Goal: Check status: Check status

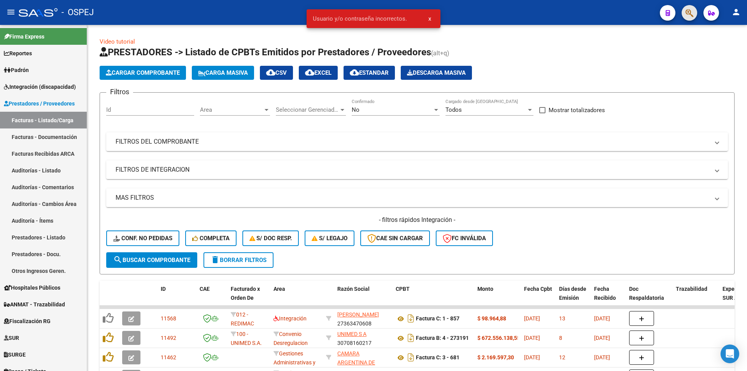
click at [683, 9] on button "button" at bounding box center [690, 13] width 16 height 16
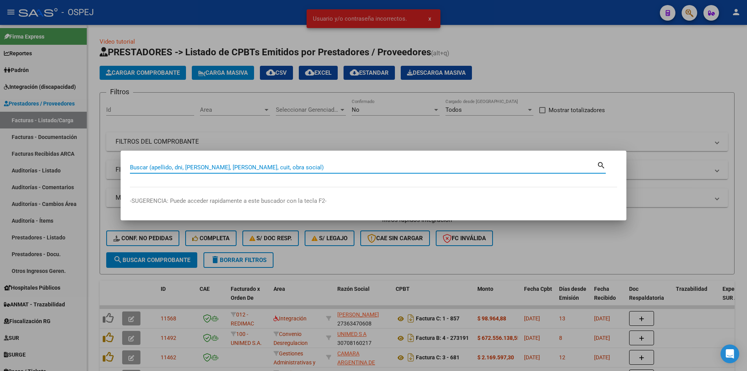
click at [686, 11] on div at bounding box center [373, 185] width 747 height 371
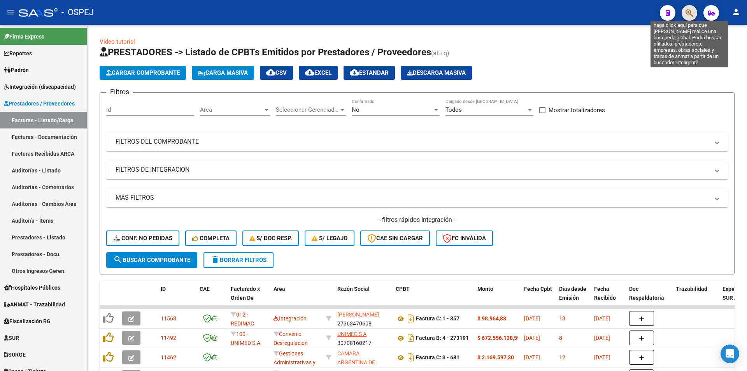
click at [686, 11] on icon "button" at bounding box center [690, 13] width 8 height 9
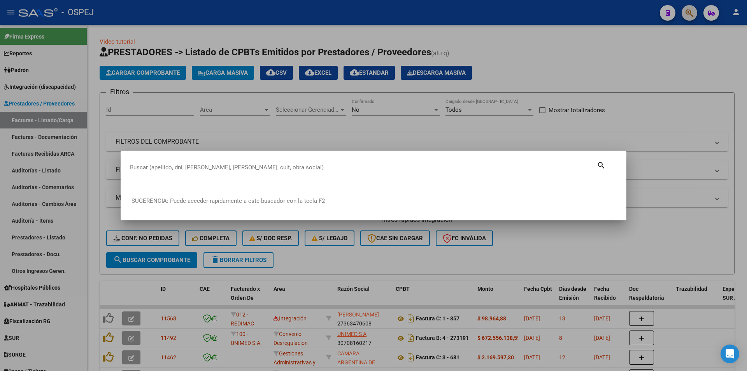
paste input "43.803.963"
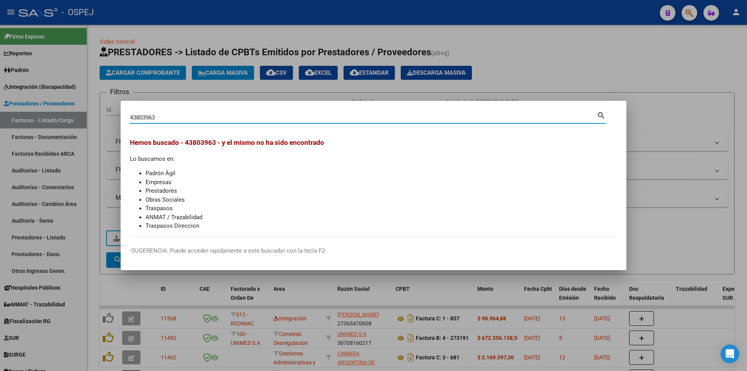
type input "43803963"
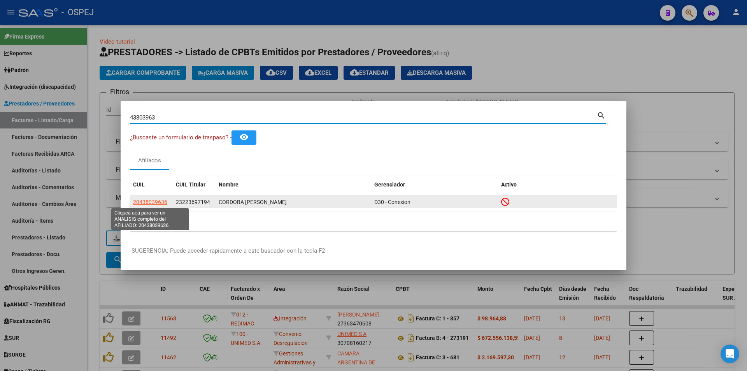
click at [161, 204] on span "20438039636" at bounding box center [150, 202] width 34 height 6
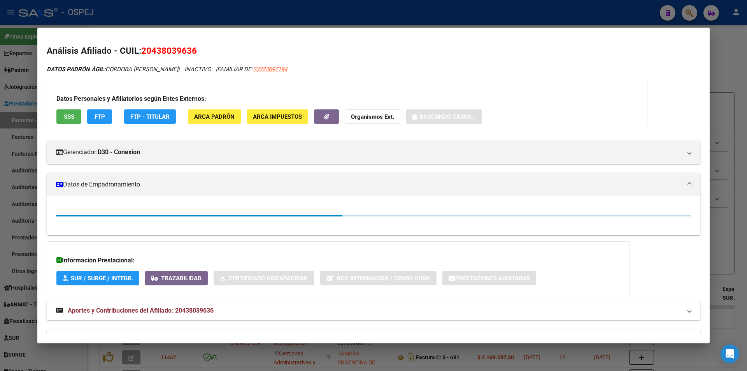
click at [73, 116] on span "SSS" at bounding box center [69, 116] width 11 height 7
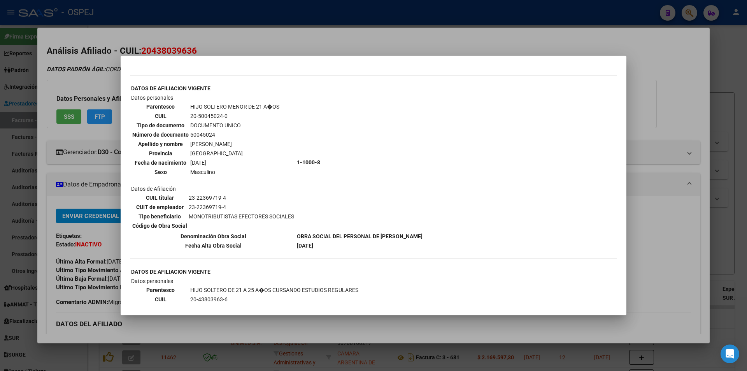
scroll to position [389, 0]
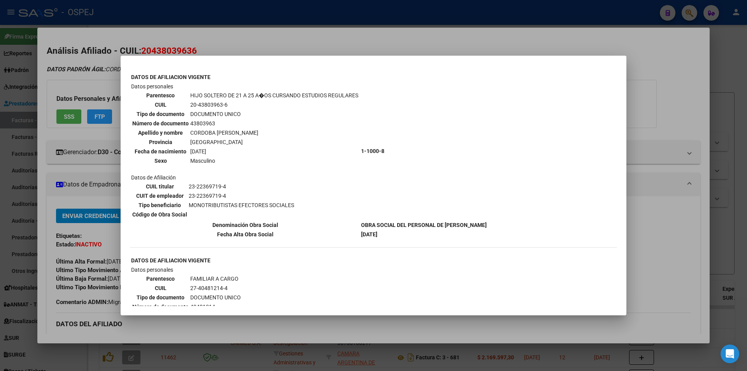
click at [111, 185] on div at bounding box center [373, 185] width 747 height 371
